Goal: Download file/media

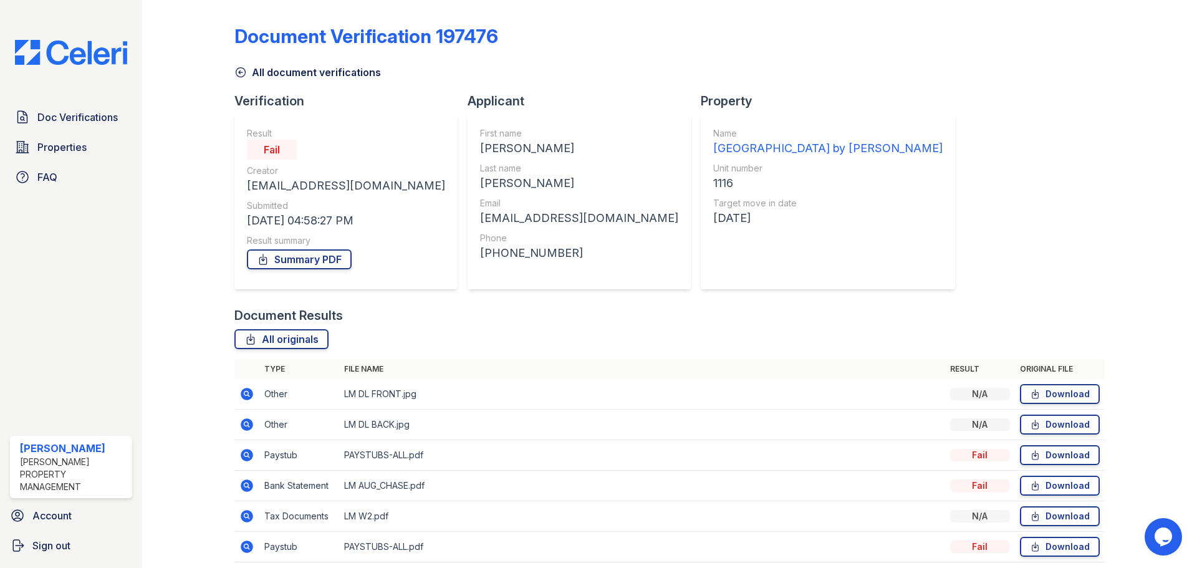
click at [231, 70] on div at bounding box center [198, 290] width 72 height 570
click at [245, 72] on icon at bounding box center [240, 72] width 12 height 12
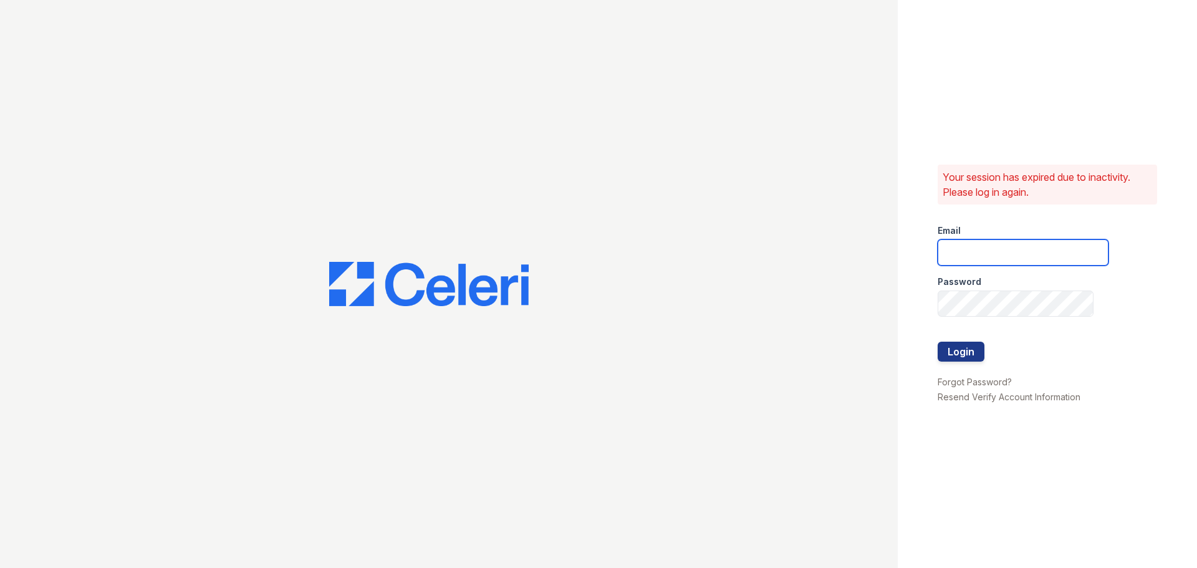
type input "marciar@loganpm.com"
click at [959, 342] on button "Login" at bounding box center [961, 352] width 47 height 20
click at [960, 345] on button "Login" at bounding box center [961, 352] width 47 height 20
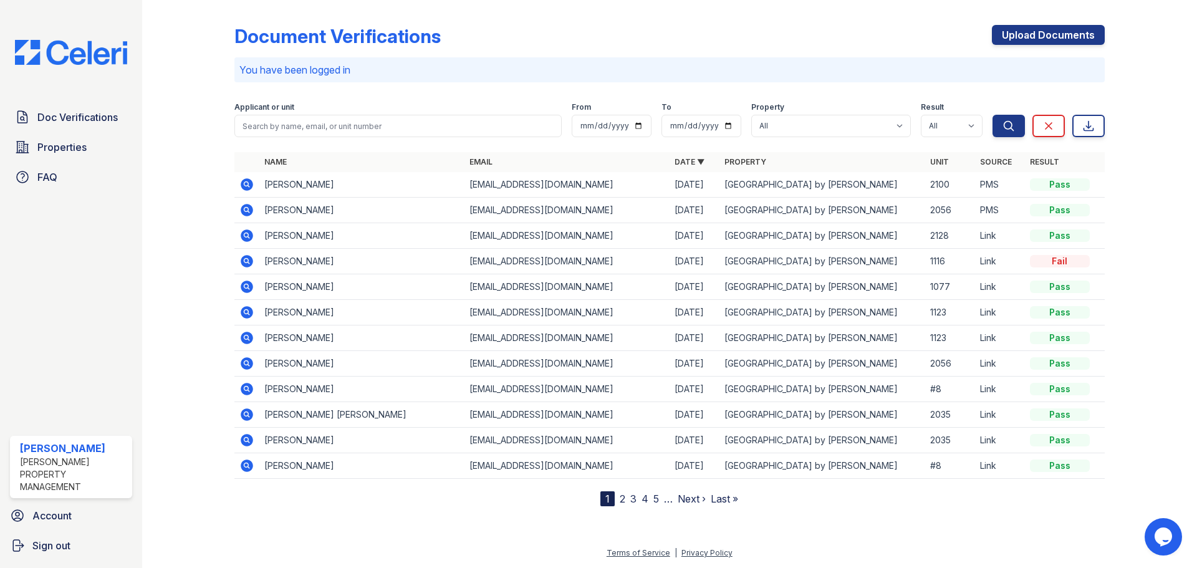
click at [248, 292] on icon at bounding box center [247, 287] width 12 height 12
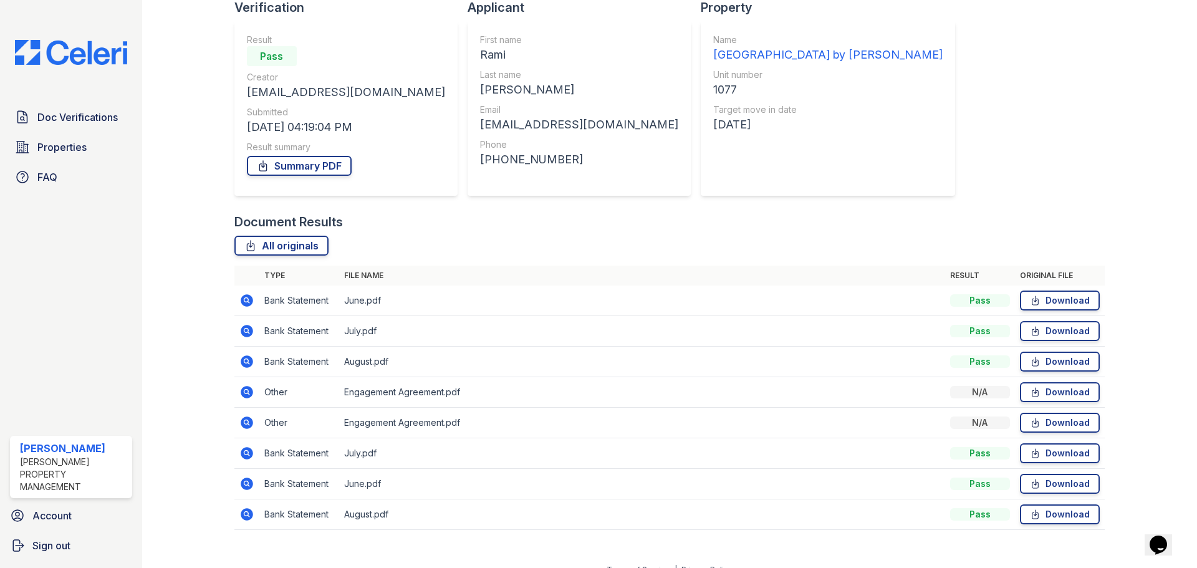
scroll to position [110, 0]
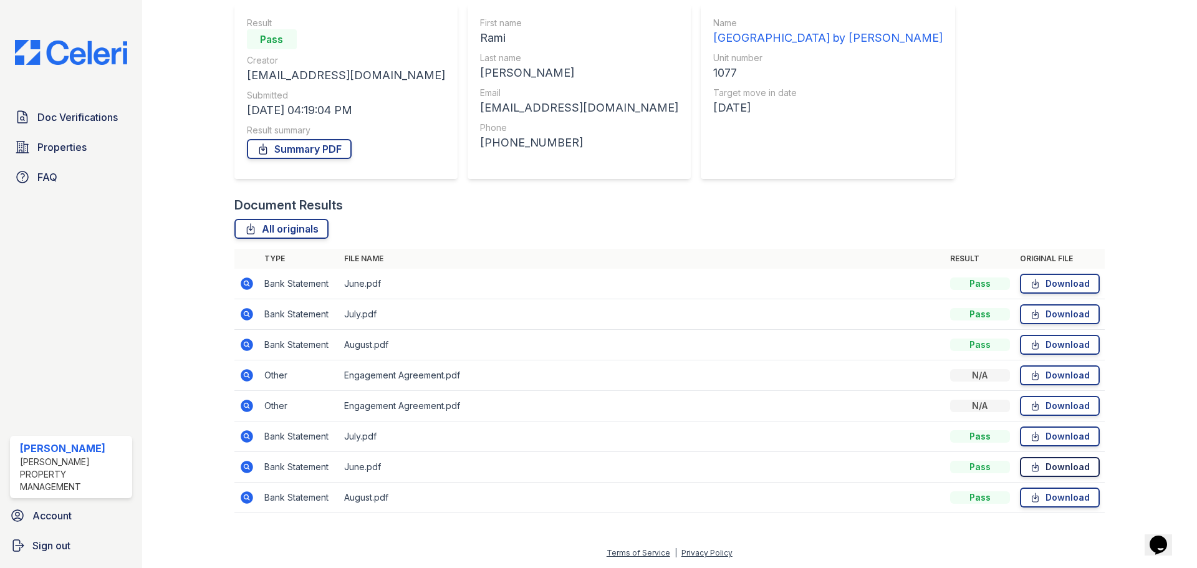
click at [1037, 467] on link "Download" at bounding box center [1060, 467] width 80 height 20
click at [1055, 441] on link "Download" at bounding box center [1060, 436] width 80 height 20
click at [1077, 494] on link "Download" at bounding box center [1060, 498] width 80 height 20
